Goal: Navigation & Orientation: Find specific page/section

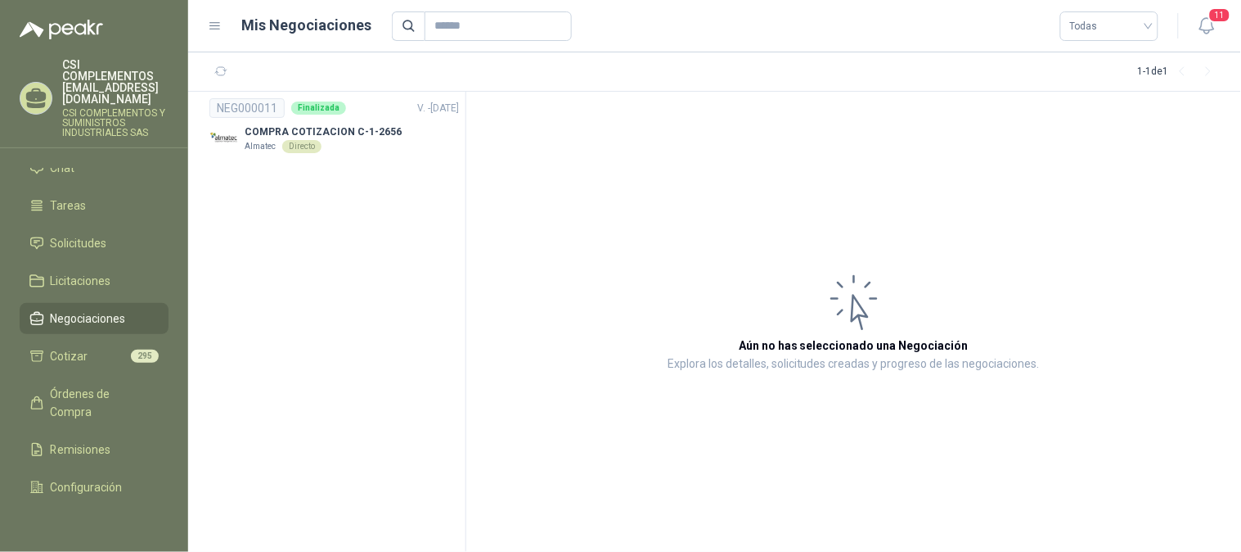
scroll to position [82, 0]
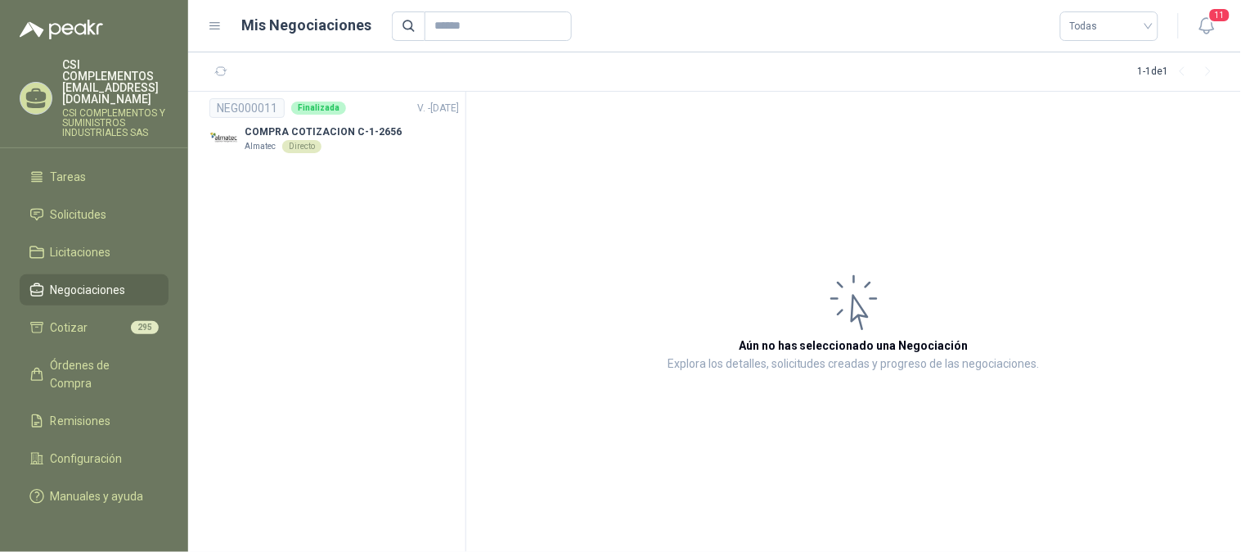
click at [118, 356] on span "Órdenes de Compra" at bounding box center [102, 374] width 102 height 36
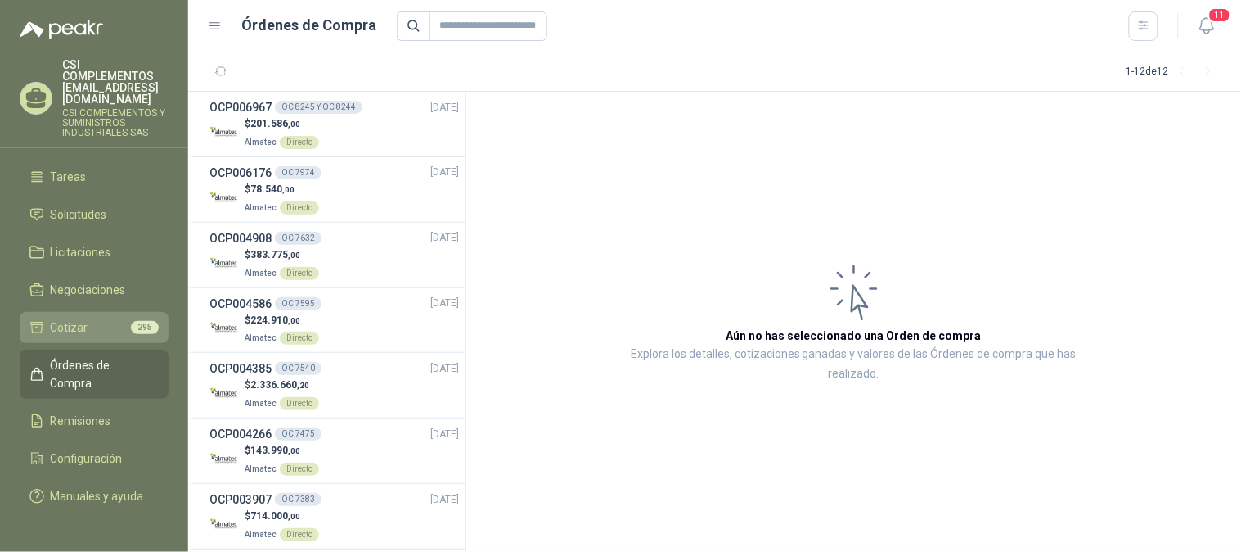
click at [68, 318] on span "Cotizar" at bounding box center [70, 327] width 38 height 18
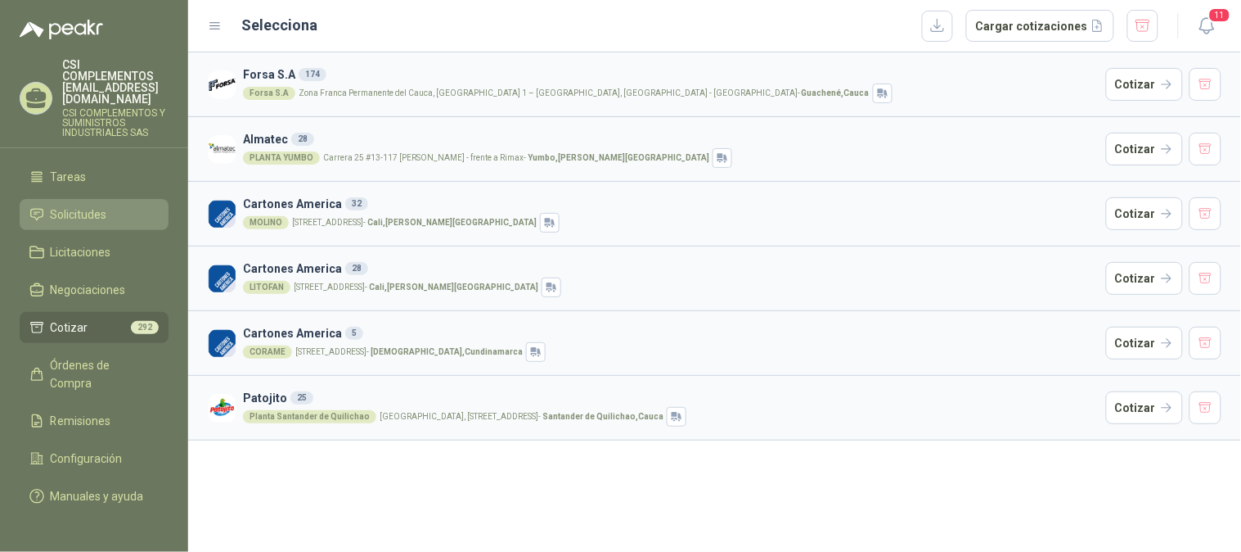
click at [92, 205] on span "Solicitudes" at bounding box center [79, 214] width 56 height 18
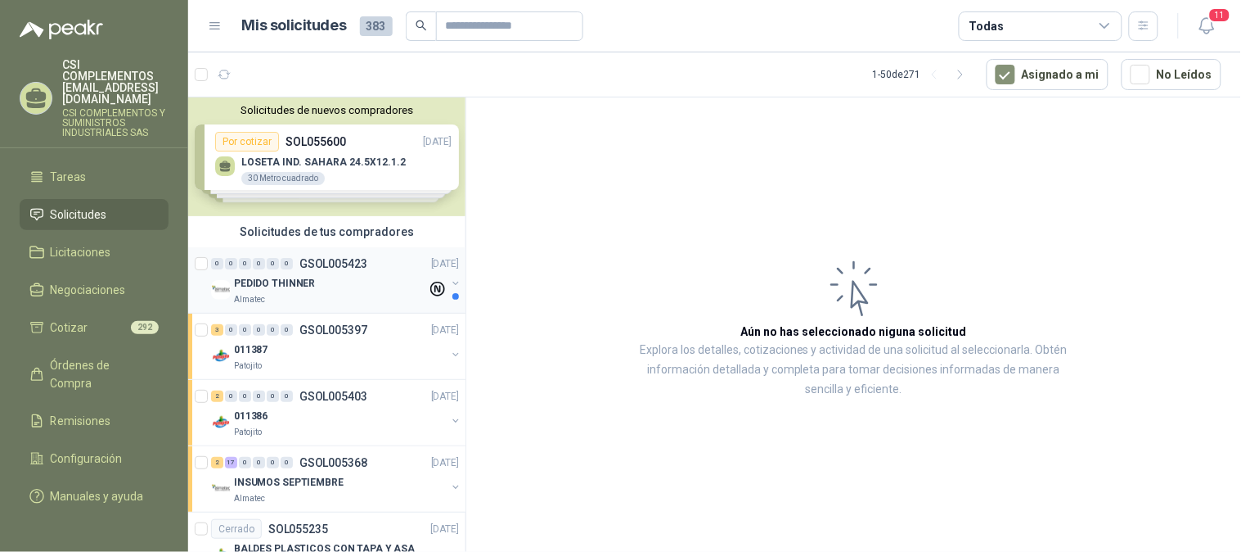
click at [327, 271] on div "0 0 0 0 0 0 GSOL005423 [DATE]" at bounding box center [336, 264] width 251 height 20
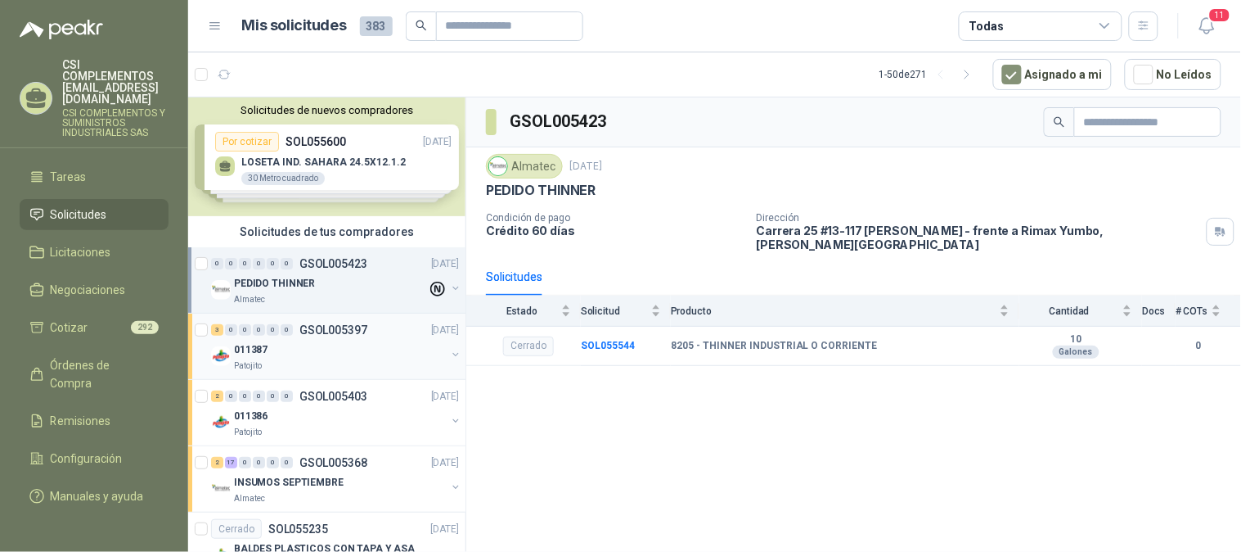
click at [312, 349] on div "011387" at bounding box center [340, 350] width 212 height 20
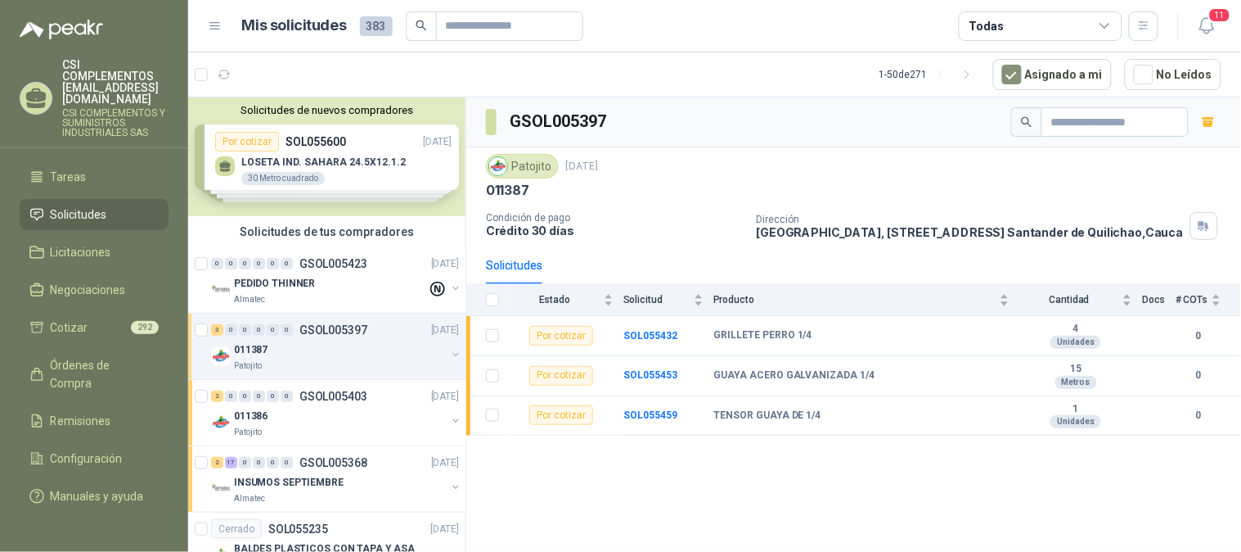
scroll to position [91, 0]
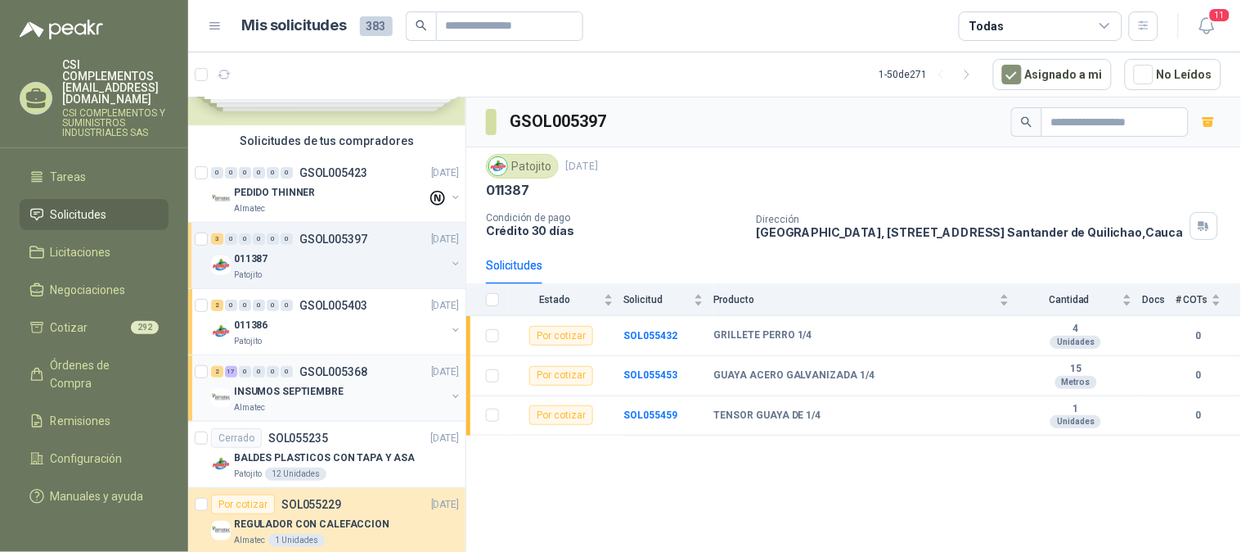
click at [308, 388] on p "INSUMOS SEPTIEMBRE" at bounding box center [289, 392] width 110 height 16
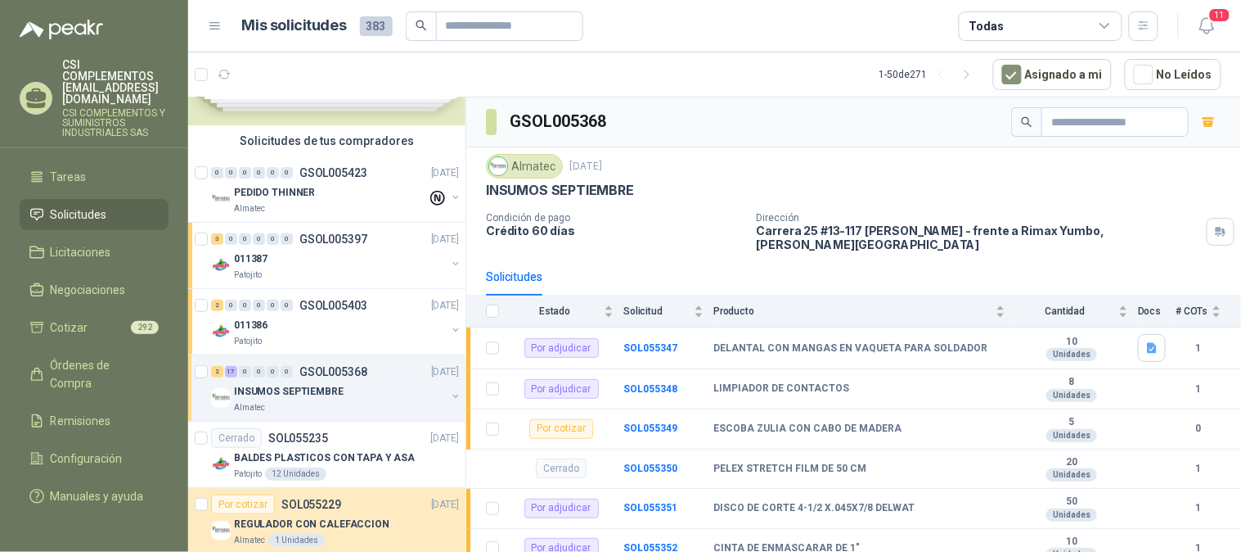
click at [297, 399] on div "INSUMOS SEPTIEMBRE" at bounding box center [340, 391] width 212 height 20
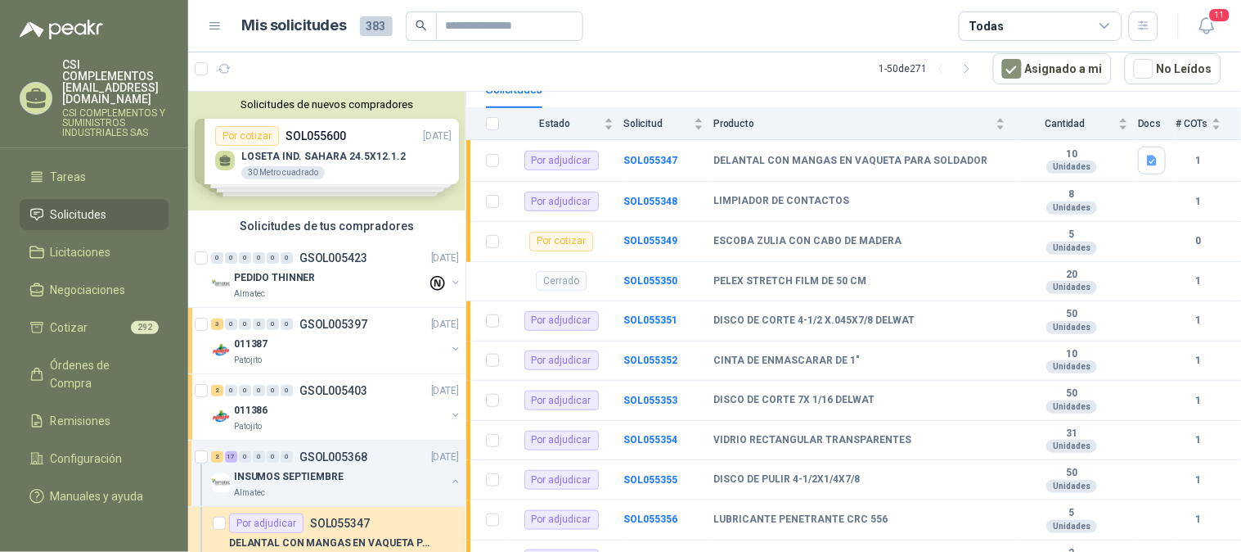
click at [47, 205] on li "Solicitudes" at bounding box center [93, 214] width 129 height 18
